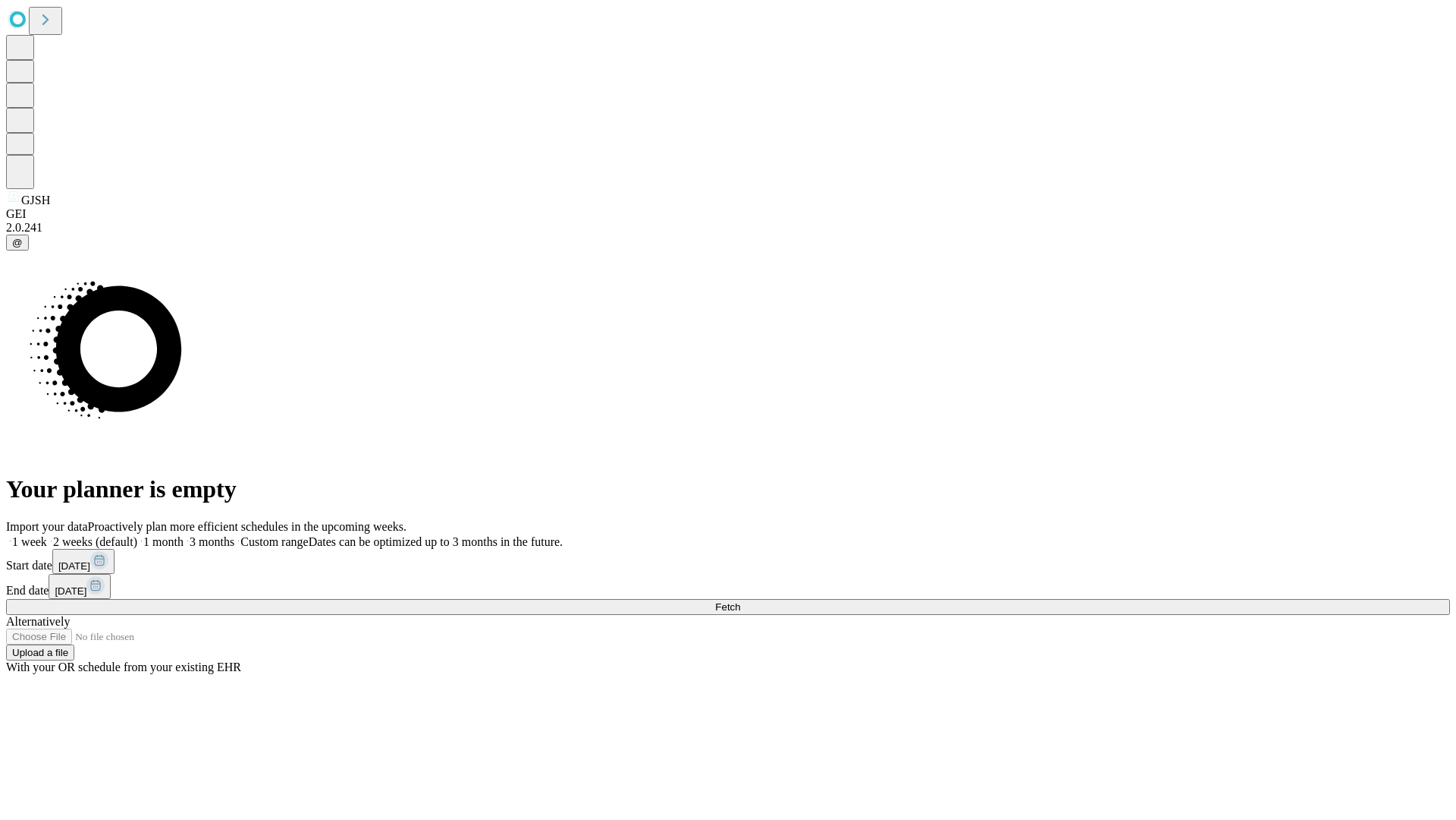
click at [740, 601] on span "Fetch" at bounding box center [728, 606] width 25 height 11
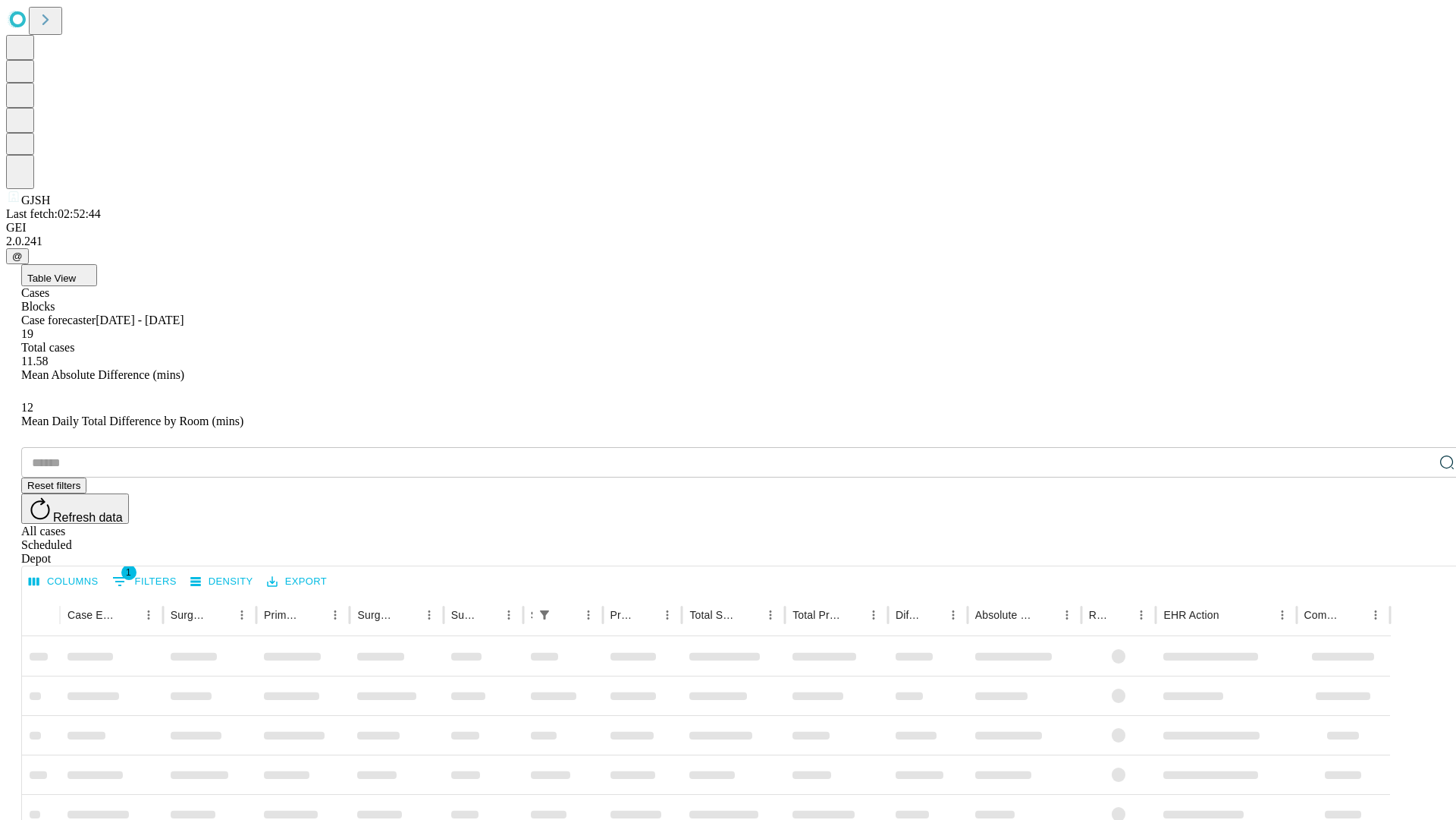
click at [76, 272] on span "Table View" at bounding box center [51, 277] width 49 height 11
